Goal: Share content: Share content

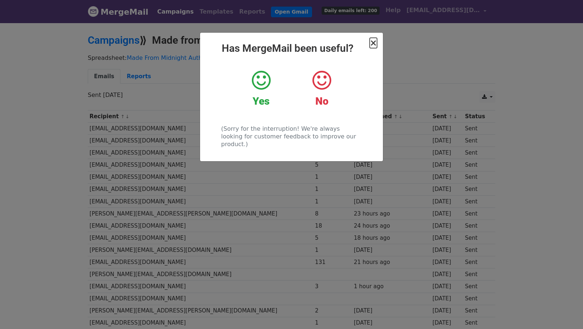
click at [374, 43] on span "×" at bounding box center [373, 43] width 7 height 10
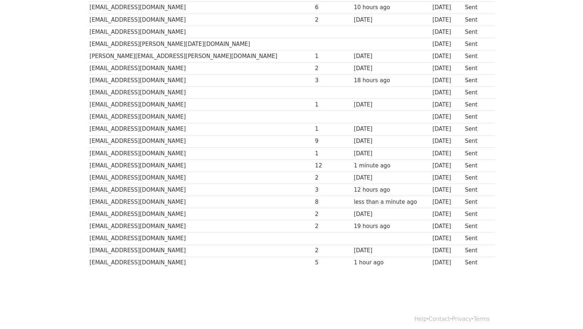
scroll to position [824, 0]
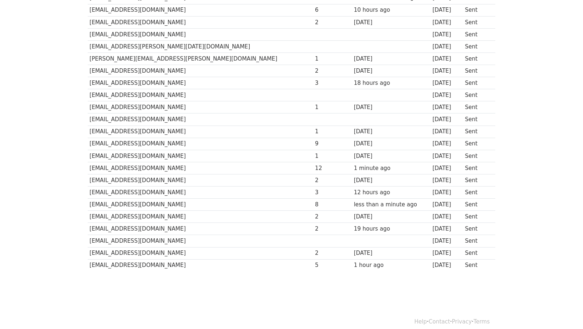
click at [118, 244] on td "[EMAIL_ADDRESS][DOMAIN_NAME]" at bounding box center [201, 241] width 226 height 12
click at [118, 241] on td "[EMAIL_ADDRESS][DOMAIN_NAME]" at bounding box center [201, 241] width 226 height 12
copy tr "[EMAIL_ADDRESS][DOMAIN_NAME]"
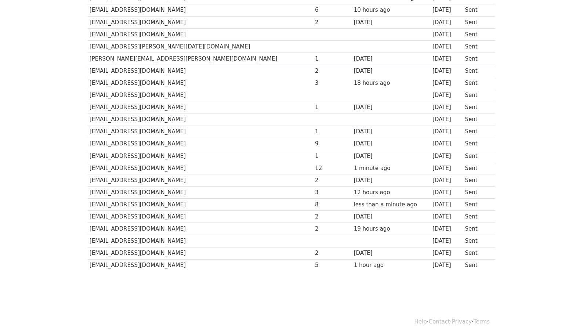
click at [125, 120] on td "[EMAIL_ADDRESS][DOMAIN_NAME]" at bounding box center [201, 120] width 226 height 12
copy tr "[EMAIL_ADDRESS][DOMAIN_NAME]"
click at [116, 94] on td "[EMAIL_ADDRESS][DOMAIN_NAME]" at bounding box center [201, 95] width 226 height 12
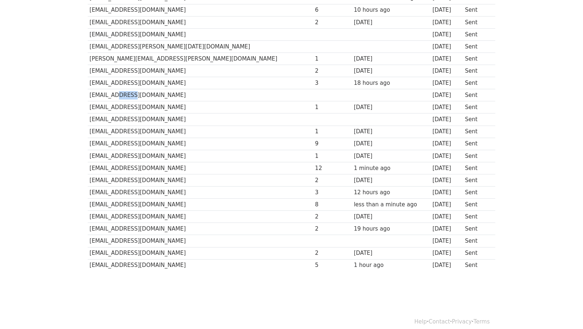
click at [116, 94] on td "[EMAIL_ADDRESS][DOMAIN_NAME]" at bounding box center [201, 95] width 226 height 12
copy tr "[EMAIL_ADDRESS][DOMAIN_NAME]"
click at [131, 44] on td "[EMAIL_ADDRESS][PERSON_NAME][DATE][DOMAIN_NAME]" at bounding box center [201, 46] width 226 height 12
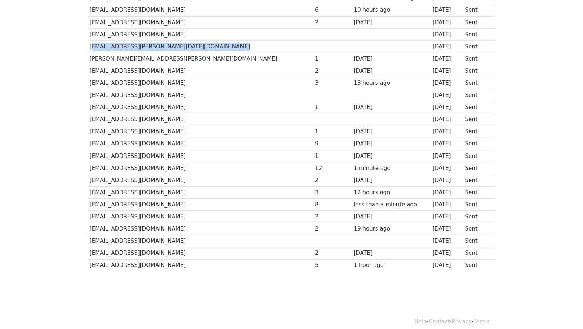
click at [131, 44] on td "[EMAIL_ADDRESS][PERSON_NAME][DATE][DOMAIN_NAME]" at bounding box center [201, 46] width 226 height 12
copy tr "[EMAIL_ADDRESS][PERSON_NAME][DATE][DOMAIN_NAME]"
click at [124, 34] on td "[EMAIL_ADDRESS][DOMAIN_NAME]" at bounding box center [201, 34] width 226 height 12
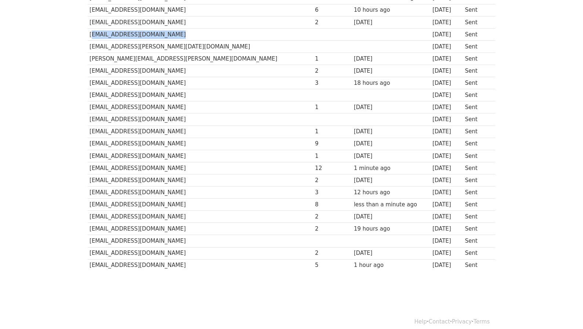
click at [124, 34] on td "[EMAIL_ADDRESS][DOMAIN_NAME]" at bounding box center [201, 34] width 226 height 12
copy tr "[EMAIL_ADDRESS][DOMAIN_NAME]"
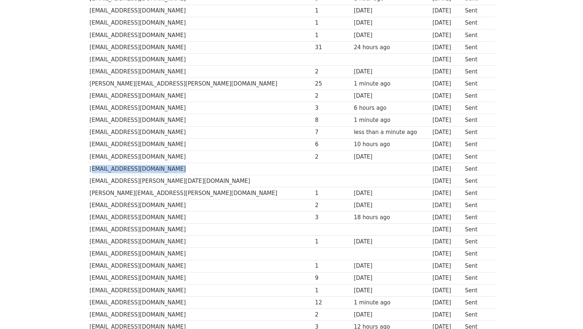
scroll to position [673, 0]
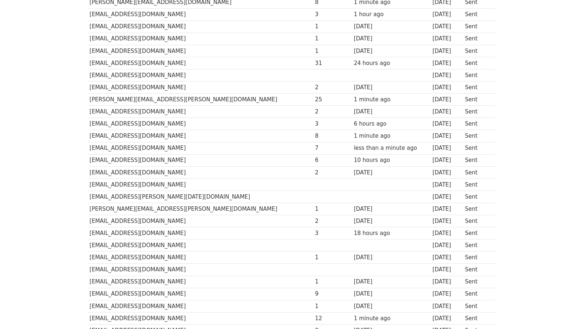
click at [121, 72] on td "[EMAIL_ADDRESS][DOMAIN_NAME]" at bounding box center [201, 75] width 226 height 12
copy tr "[EMAIL_ADDRESS][DOMAIN_NAME]"
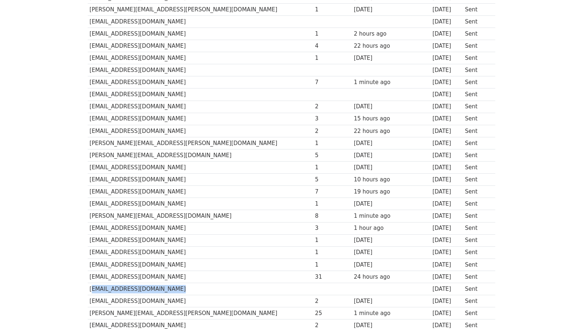
scroll to position [458, 0]
click at [126, 97] on td "[EMAIL_ADDRESS][DOMAIN_NAME]" at bounding box center [201, 96] width 226 height 12
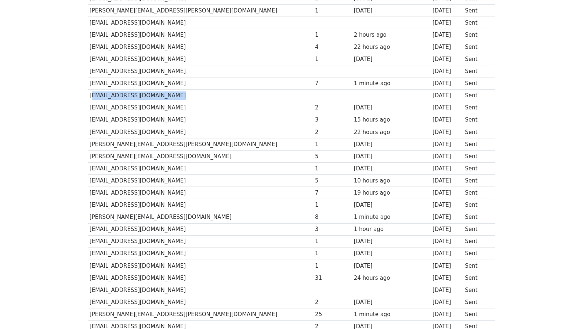
click at [126, 97] on td "[EMAIL_ADDRESS][DOMAIN_NAME]" at bounding box center [201, 96] width 226 height 12
copy tr "[EMAIL_ADDRESS][DOMAIN_NAME]"
click at [127, 70] on td "[EMAIL_ADDRESS][DOMAIN_NAME]" at bounding box center [201, 71] width 226 height 12
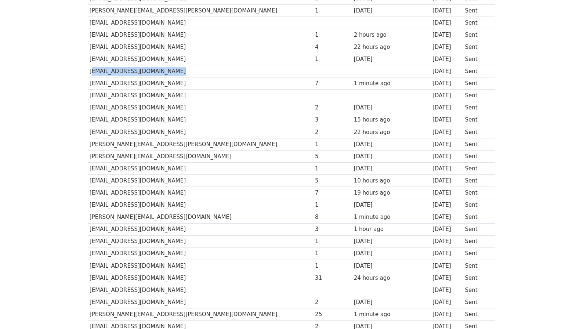
copy tr "[EMAIL_ADDRESS][DOMAIN_NAME]"
click at [131, 22] on td "[EMAIL_ADDRESS][DOMAIN_NAME]" at bounding box center [201, 23] width 226 height 12
copy tr "[EMAIL_ADDRESS][DOMAIN_NAME]"
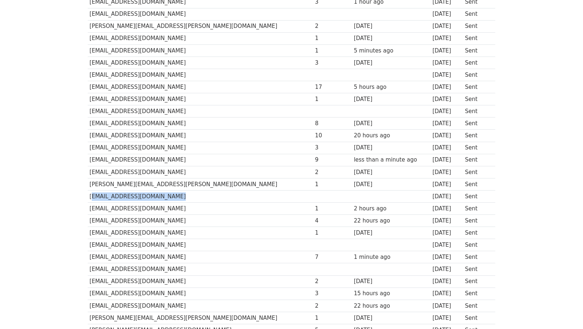
scroll to position [282, 0]
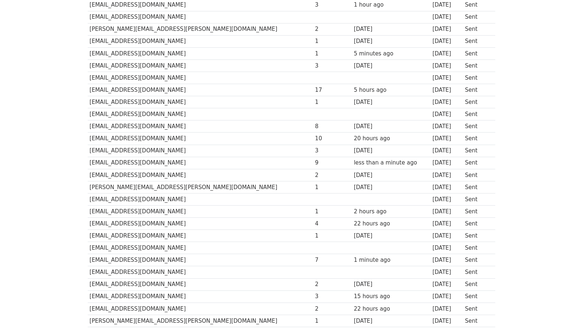
click at [113, 114] on td "[EMAIL_ADDRESS][DOMAIN_NAME]" at bounding box center [201, 114] width 226 height 12
copy tr "[EMAIL_ADDRESS][DOMAIN_NAME]"
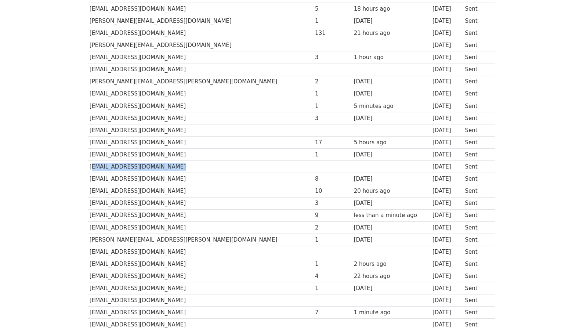
scroll to position [229, 0]
click at [110, 131] on td "[EMAIL_ADDRESS][DOMAIN_NAME]" at bounding box center [201, 131] width 226 height 12
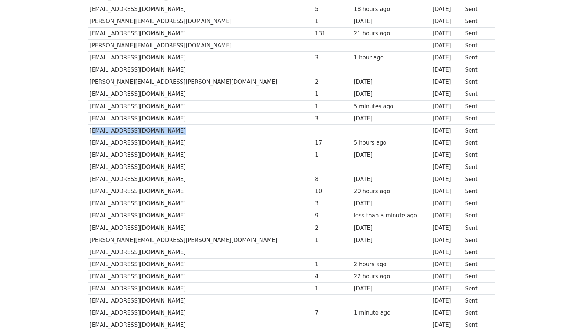
click at [110, 131] on td "[EMAIL_ADDRESS][DOMAIN_NAME]" at bounding box center [201, 131] width 226 height 12
click at [102, 73] on td "[EMAIL_ADDRESS][DOMAIN_NAME]" at bounding box center [201, 70] width 226 height 12
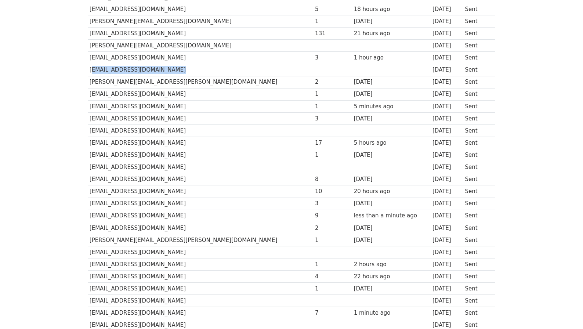
click at [102, 73] on td "[EMAIL_ADDRESS][DOMAIN_NAME]" at bounding box center [201, 70] width 226 height 12
click at [132, 44] on td "[PERSON_NAME][EMAIL_ADDRESS][DOMAIN_NAME]" at bounding box center [201, 46] width 226 height 12
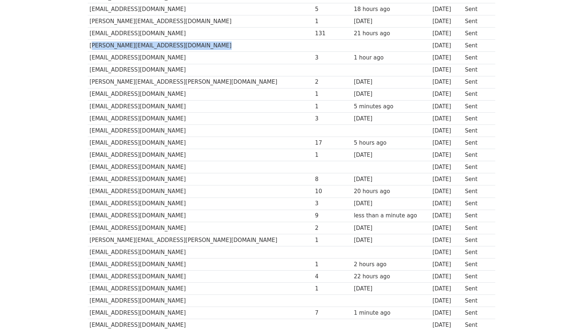
click at [132, 44] on td "[PERSON_NAME][EMAIL_ADDRESS][DOMAIN_NAME]" at bounding box center [201, 46] width 226 height 12
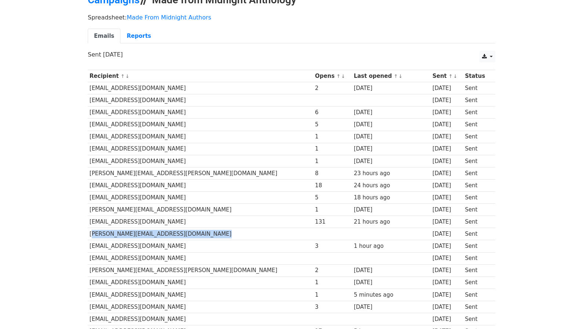
scroll to position [40, 0]
click at [123, 99] on td "[EMAIL_ADDRESS][DOMAIN_NAME]" at bounding box center [201, 101] width 226 height 12
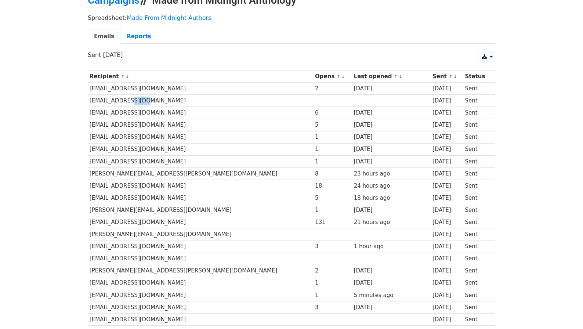
click at [123, 99] on td "[EMAIL_ADDRESS][DOMAIN_NAME]" at bounding box center [201, 101] width 226 height 12
